Goal: Find specific page/section: Find specific page/section

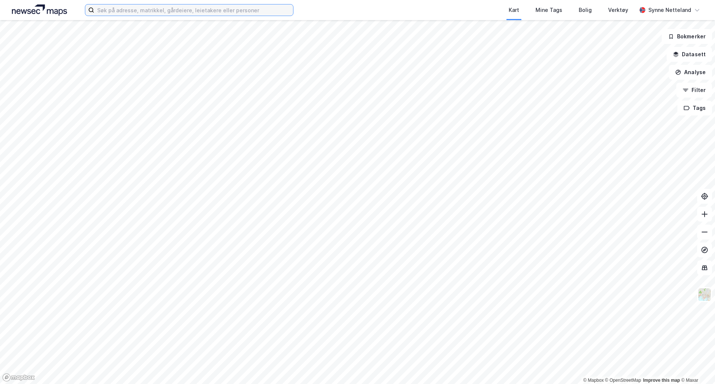
click at [235, 11] on input at bounding box center [193, 9] width 199 height 11
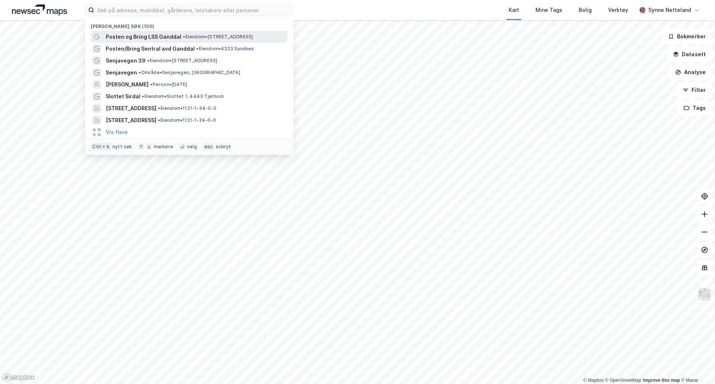
click at [155, 41] on div "Posten og Bring LSS Ganddal • Eiendom • [STREET_ADDRESS]" at bounding box center [189, 37] width 197 height 12
